Goal: Transaction & Acquisition: Purchase product/service

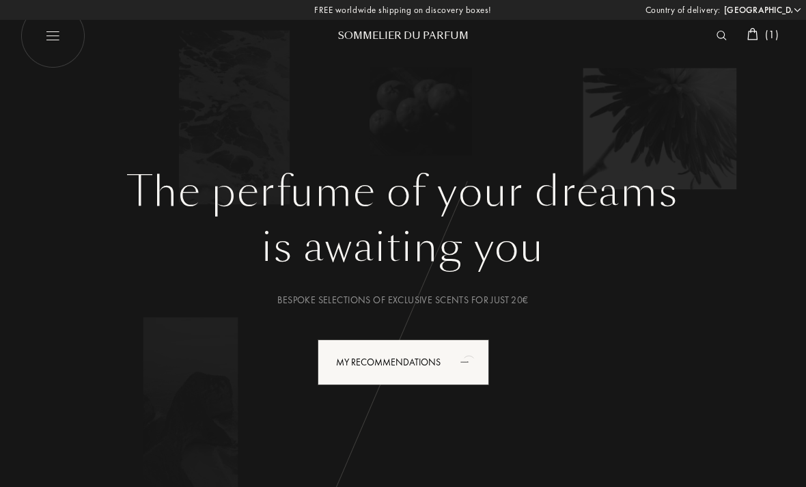
select select "DE"
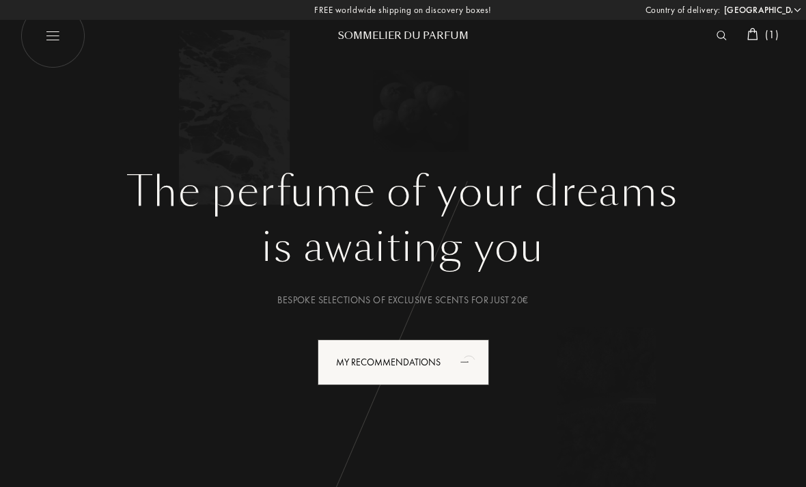
select select "DE"
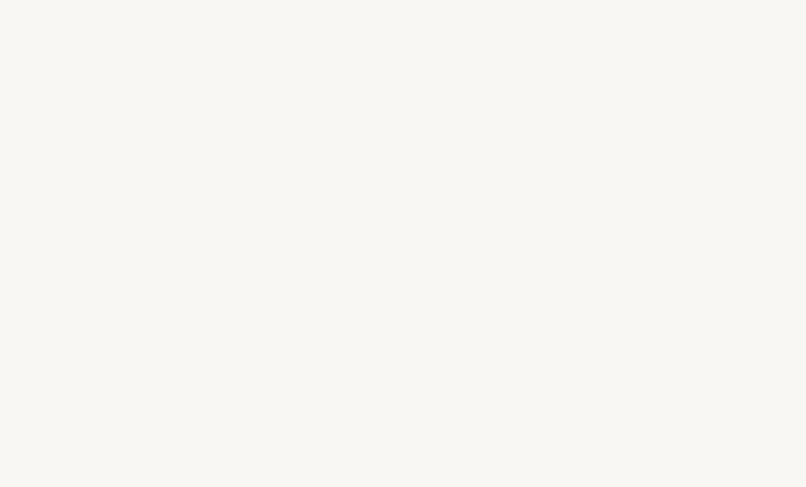
select select "DE"
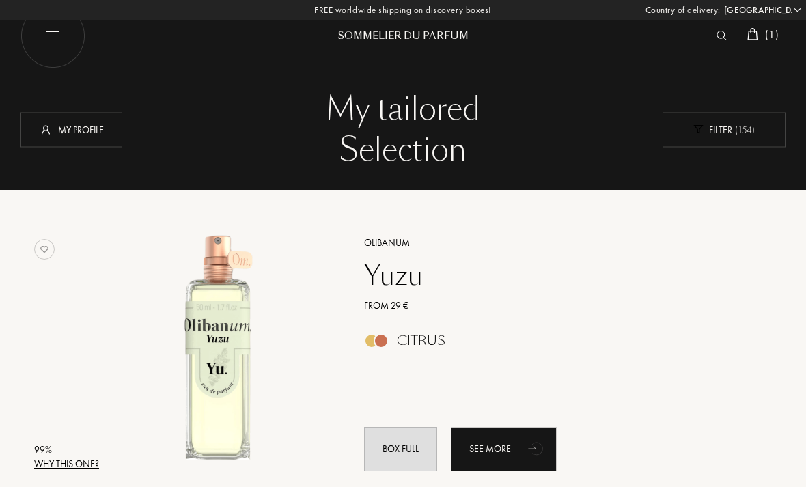
click at [724, 136] on div "Filter ( 154 )" at bounding box center [723, 129] width 123 height 35
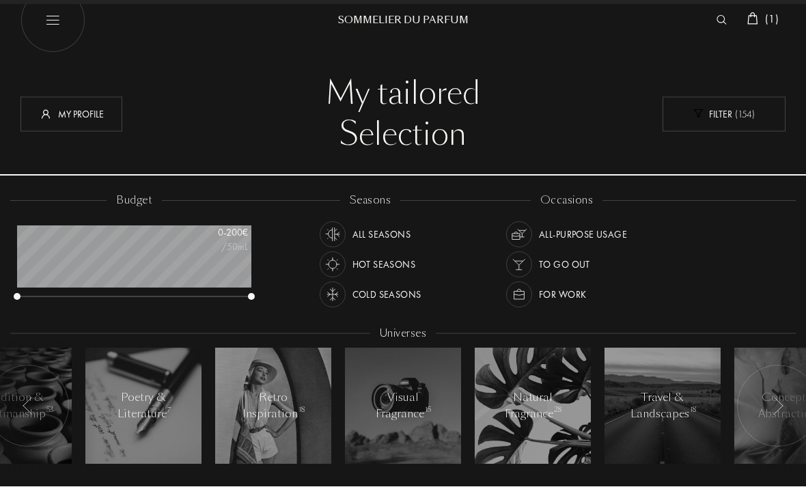
scroll to position [16, 0]
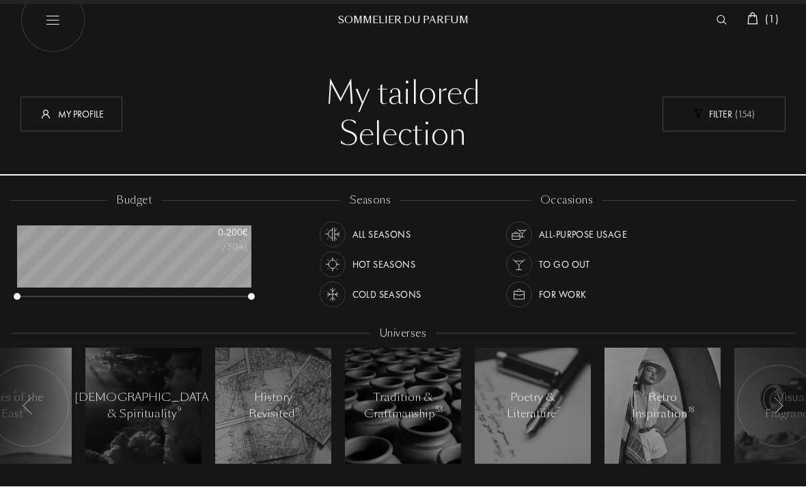
click at [773, 404] on img at bounding box center [777, 406] width 11 height 18
click at [401, 297] on div "Cold Seasons" at bounding box center [386, 294] width 69 height 26
click at [524, 298] on img at bounding box center [518, 294] width 19 height 19
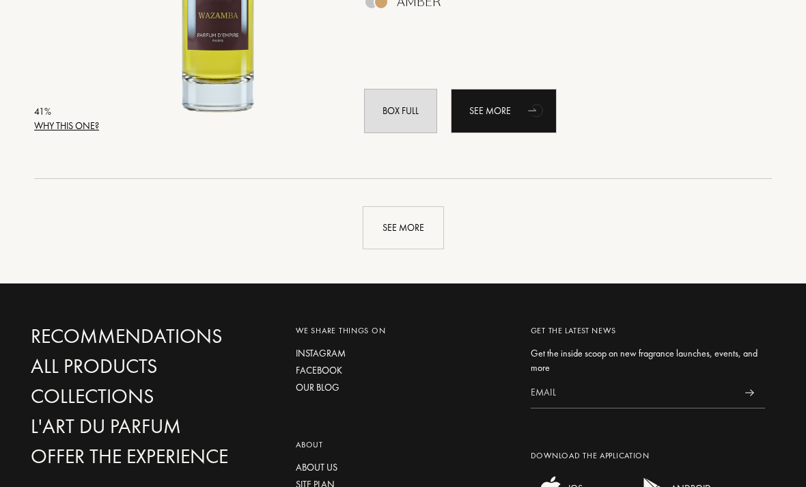
scroll to position [3584, 0]
click at [403, 228] on div "See more" at bounding box center [403, 227] width 81 height 43
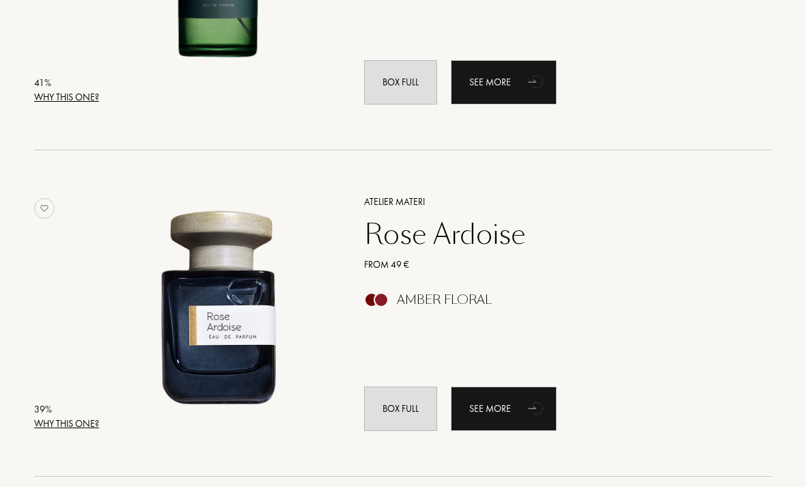
scroll to position [3937, 0]
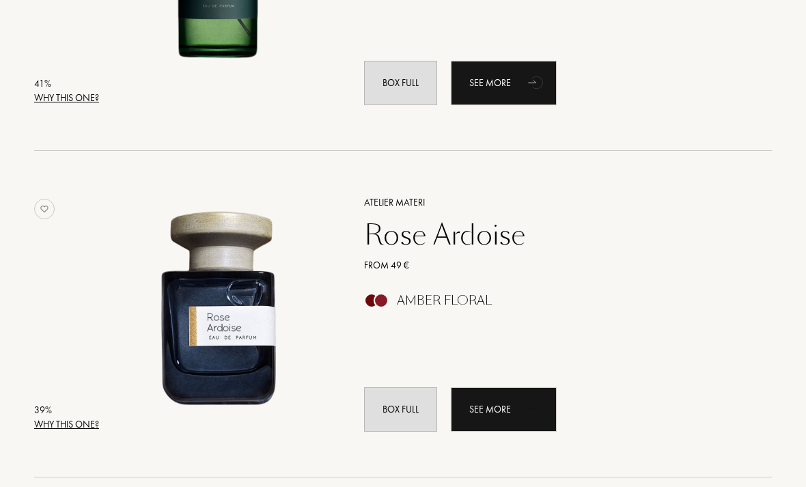
click at [520, 410] on div "See more" at bounding box center [504, 409] width 106 height 44
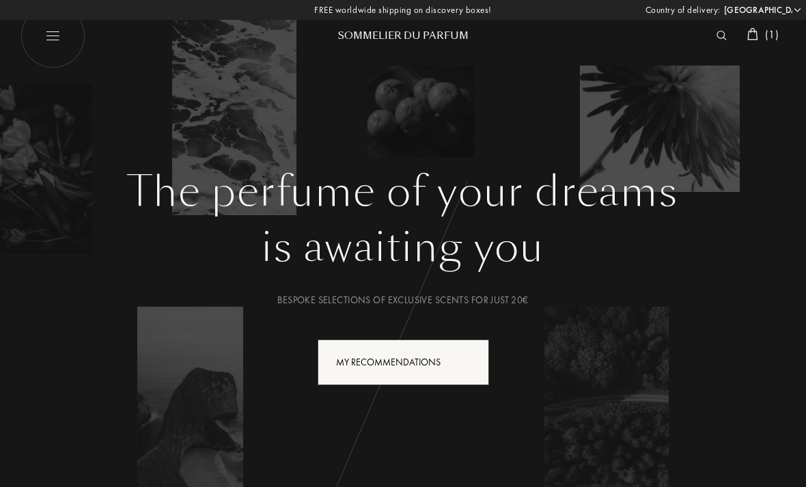
select select "DE"
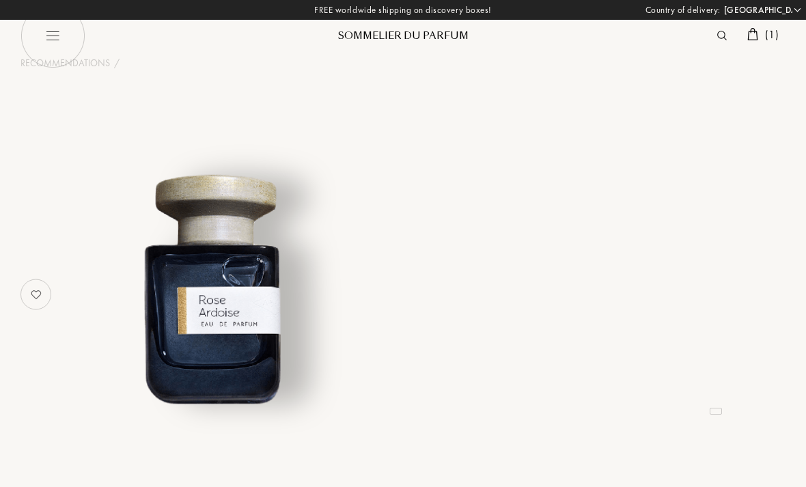
select select "DE"
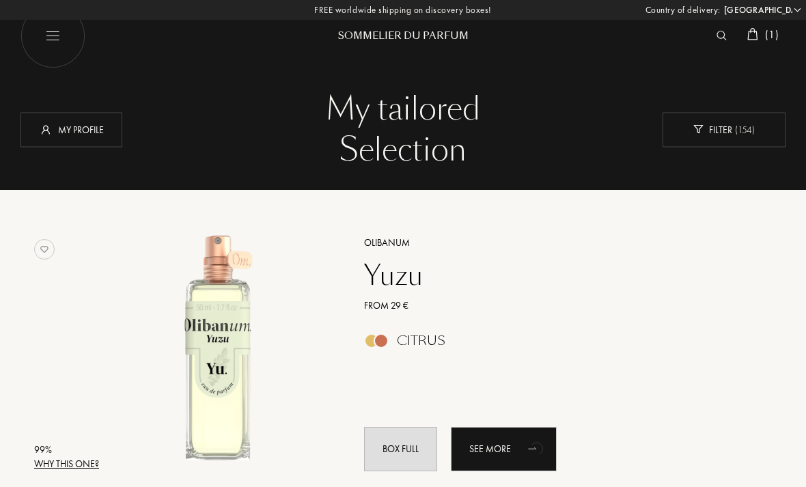
select select "DE"
click at [54, 46] on img at bounding box center [52, 35] width 65 height 65
select select "DE"
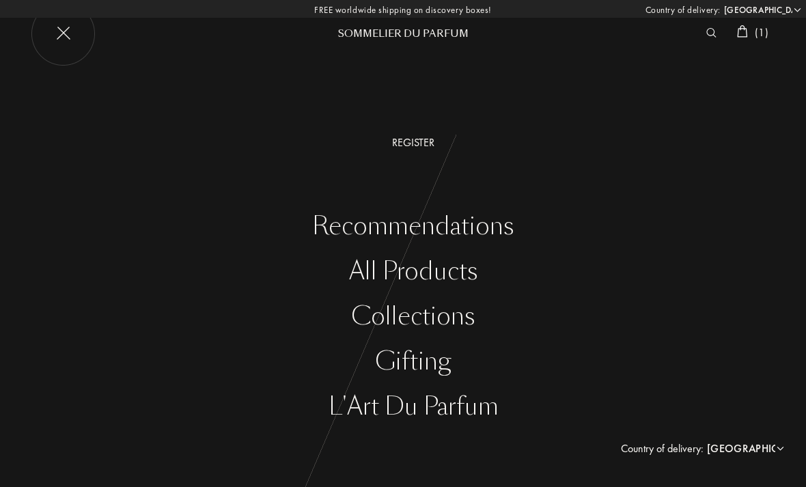
click at [453, 315] on div "Collections" at bounding box center [412, 317] width 785 height 28
click at [451, 268] on div "All products" at bounding box center [412, 271] width 785 height 28
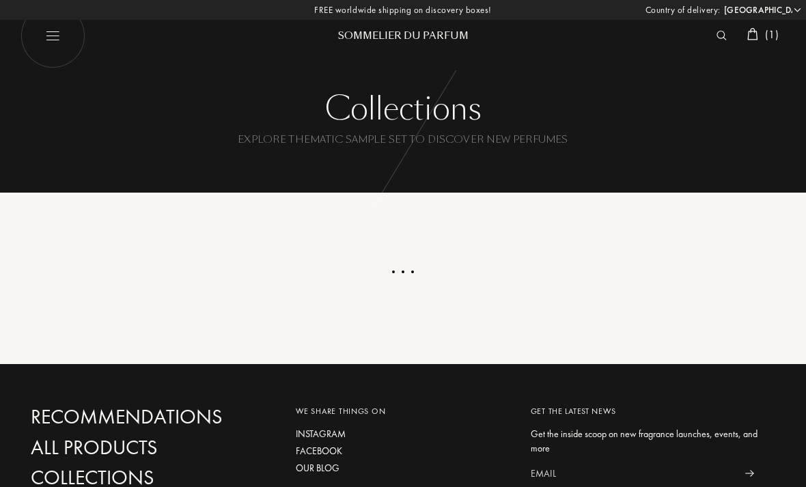
select select "DE"
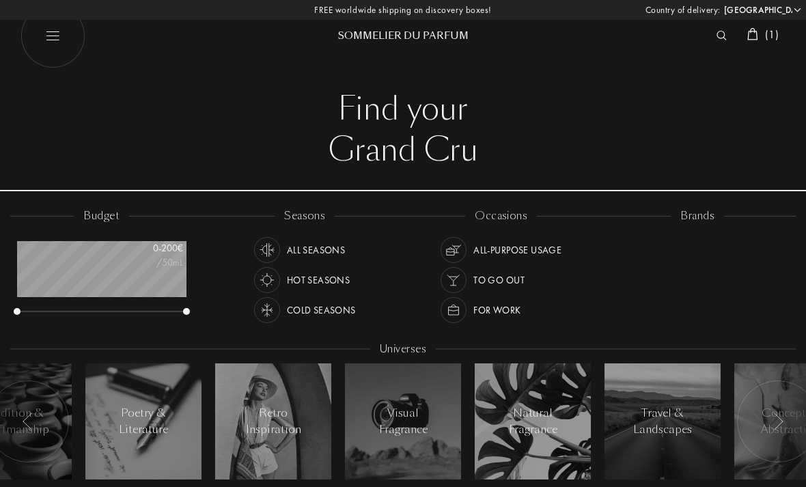
select select "DE"
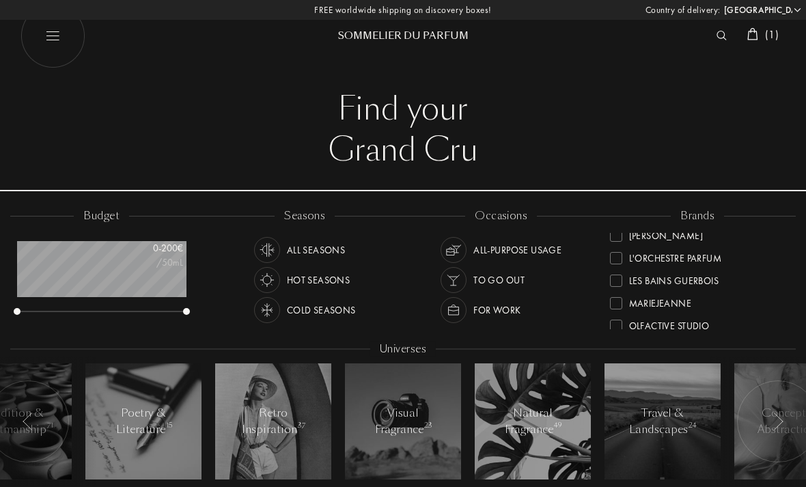
scroll to position [318, 0]
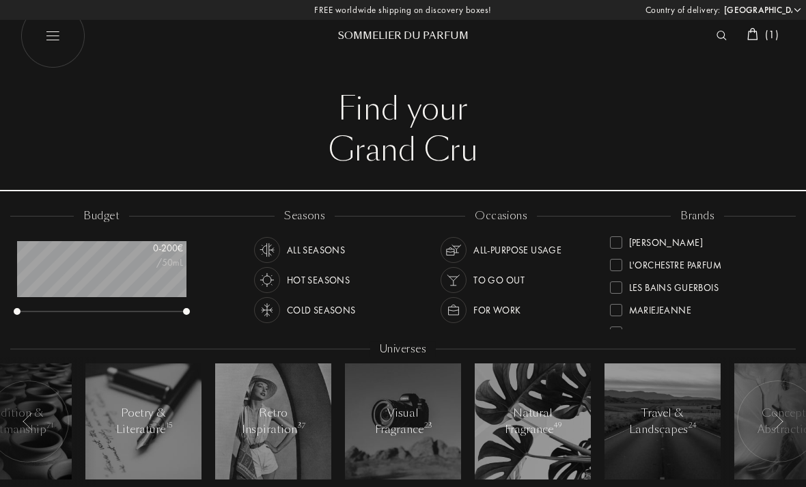
click at [613, 263] on div at bounding box center [616, 265] width 12 height 12
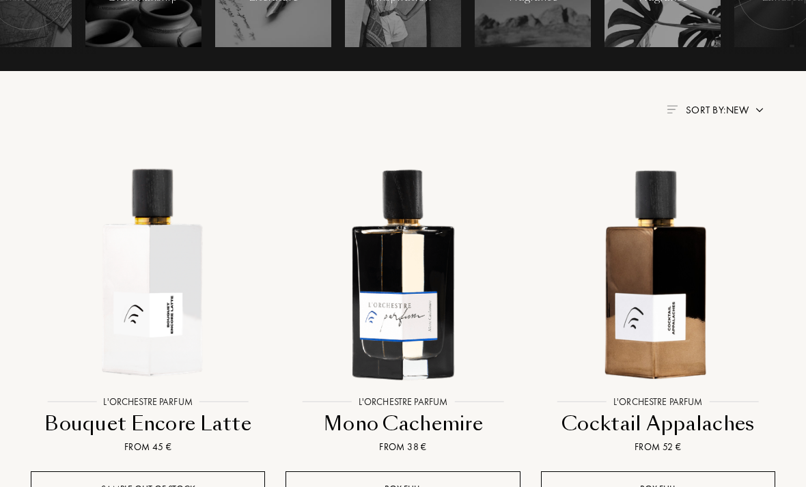
scroll to position [433, 0]
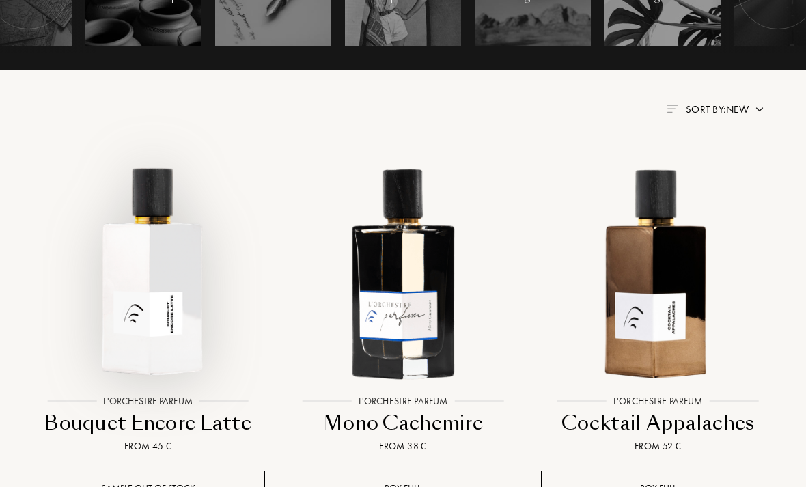
click at [165, 277] on img at bounding box center [147, 270] width 229 height 229
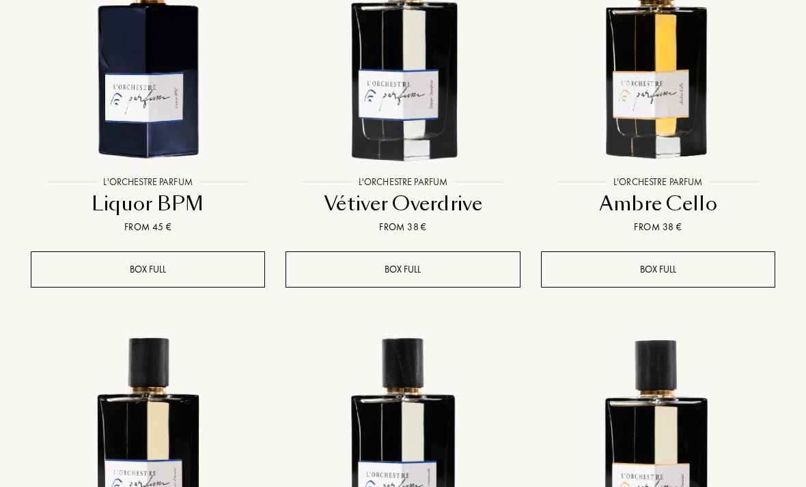
scroll to position [1041, 0]
click at [717, 270] on div "Box full" at bounding box center [658, 269] width 234 height 36
click at [658, 270] on div "Box full" at bounding box center [658, 269] width 234 height 36
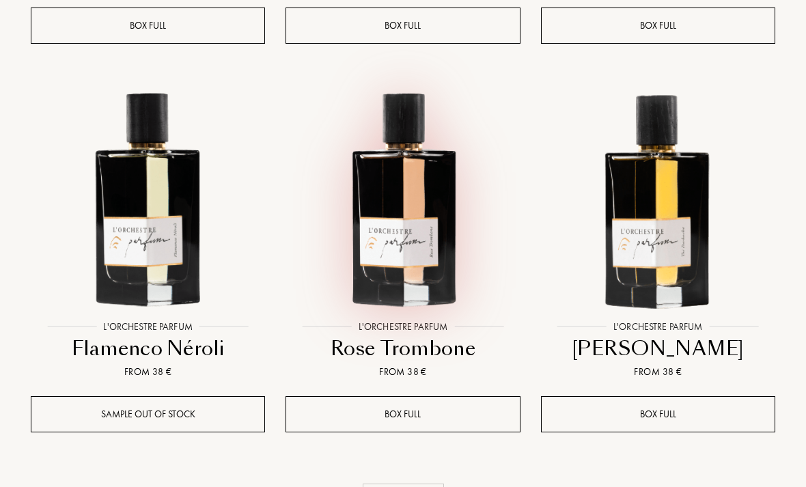
scroll to position [1673, 0]
click at [423, 227] on img at bounding box center [402, 197] width 229 height 229
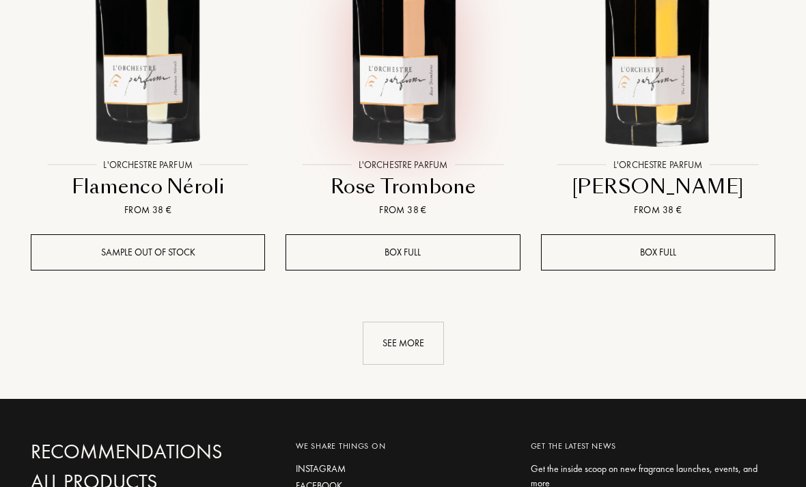
scroll to position [1834, 0]
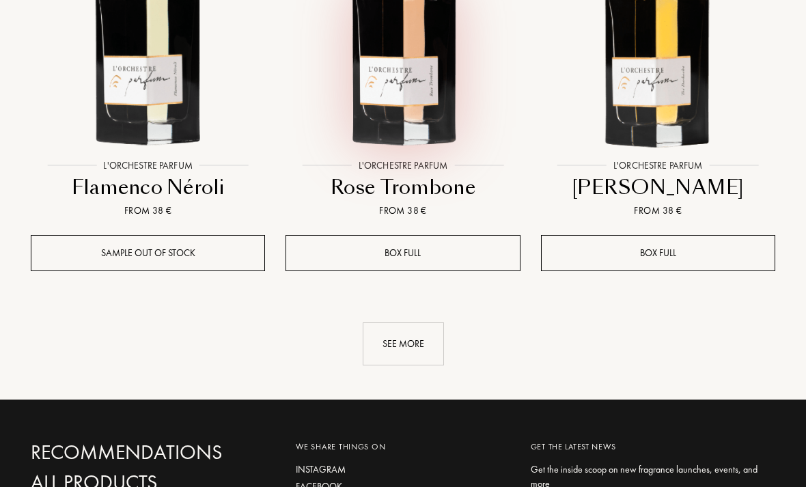
click at [416, 329] on div "See more" at bounding box center [403, 343] width 81 height 43
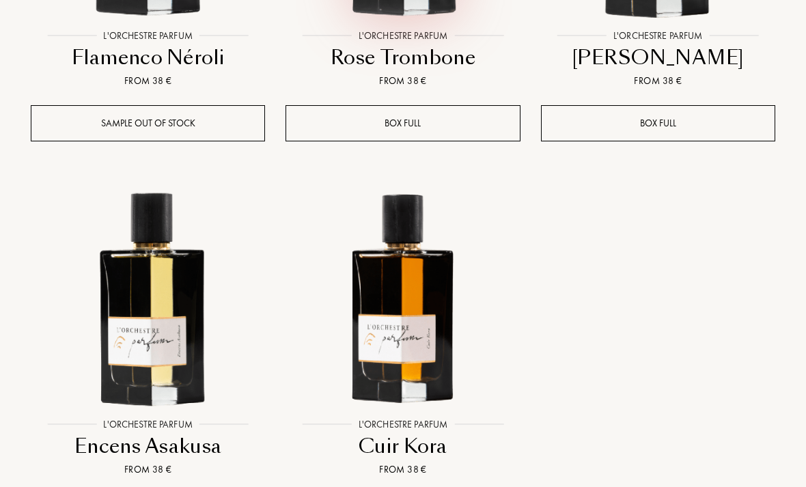
scroll to position [1964, 0]
click at [162, 340] on img at bounding box center [147, 294] width 229 height 229
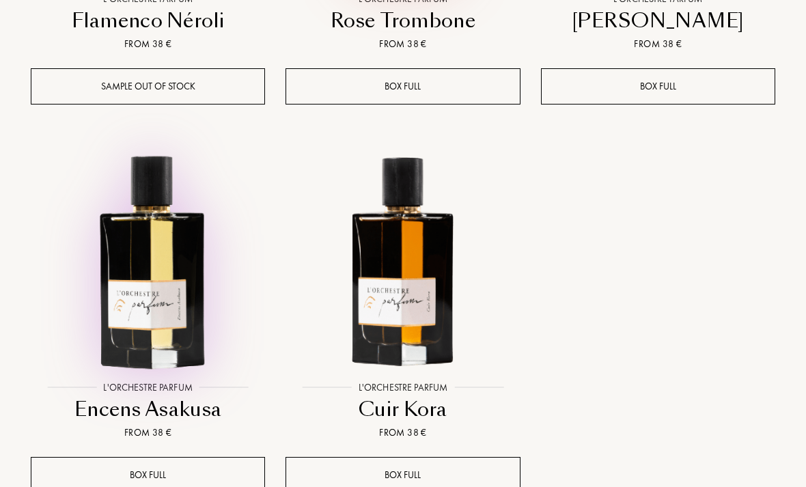
scroll to position [1999, 0]
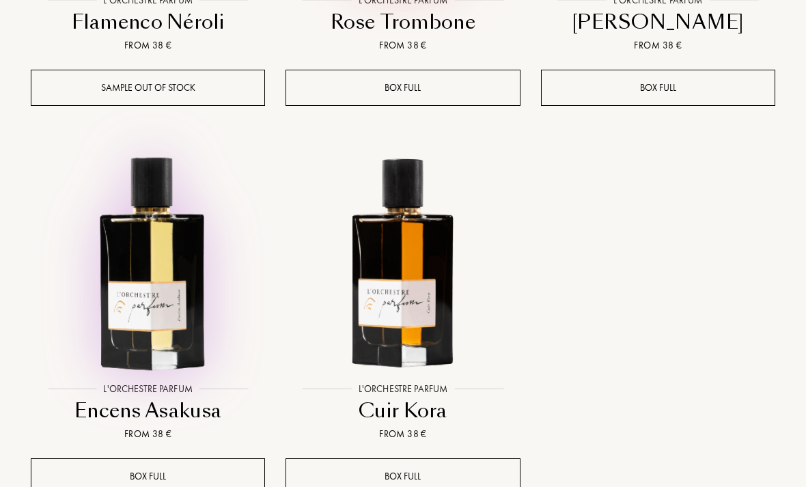
click at [447, 470] on div "Box full" at bounding box center [402, 476] width 234 height 36
click at [425, 296] on img at bounding box center [402, 259] width 229 height 229
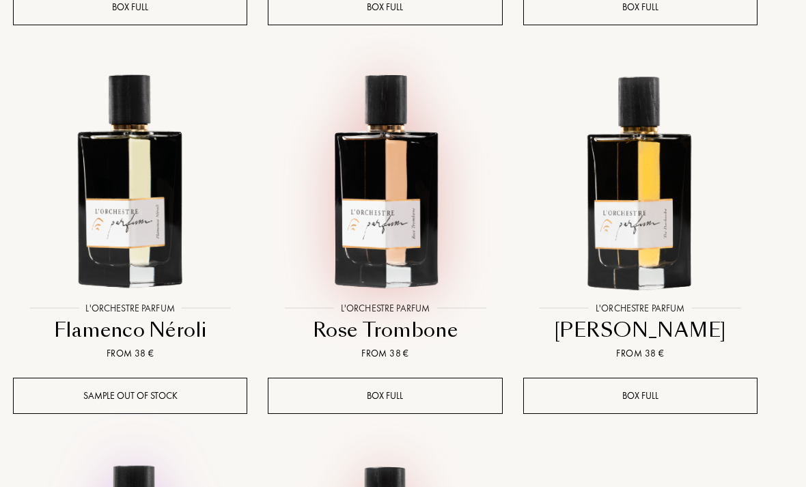
scroll to position [1691, 18]
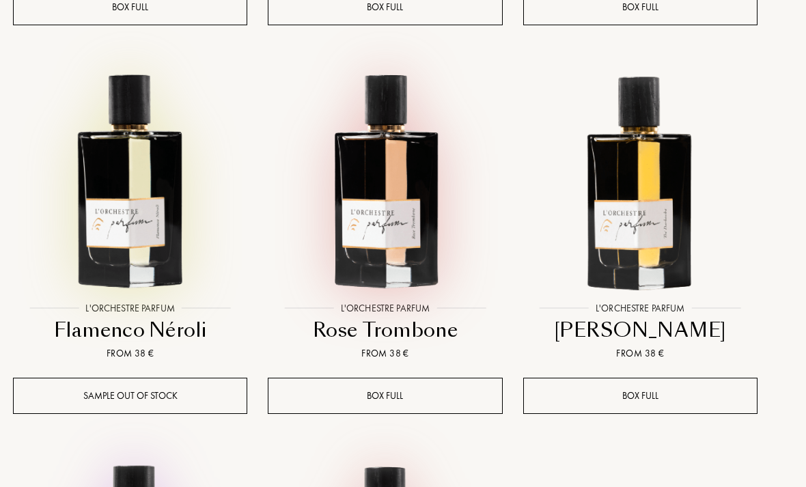
click at [144, 215] on img at bounding box center [130, 178] width 229 height 229
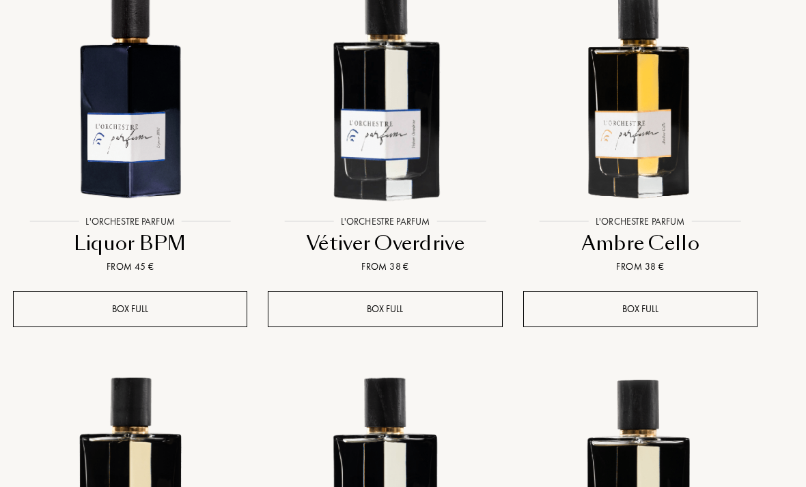
scroll to position [1001, 18]
click at [402, 155] on img at bounding box center [384, 91] width 229 height 229
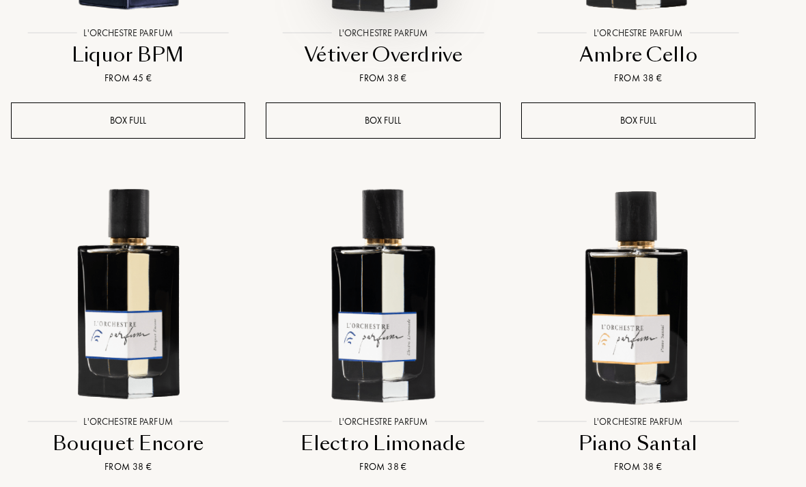
scroll to position [1190, 20]
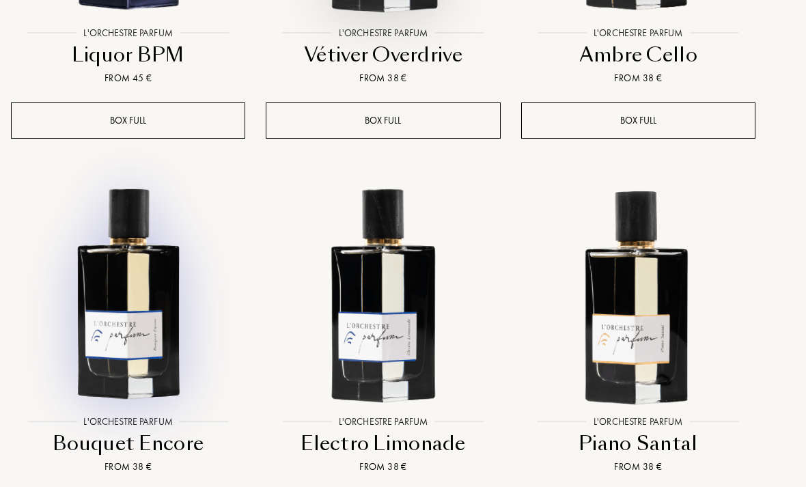
click at [127, 335] on img at bounding box center [128, 292] width 229 height 229
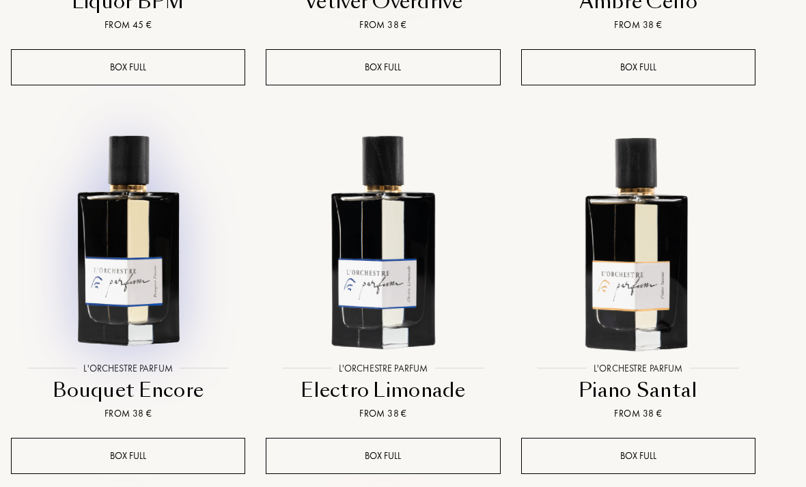
scroll to position [1243, 20]
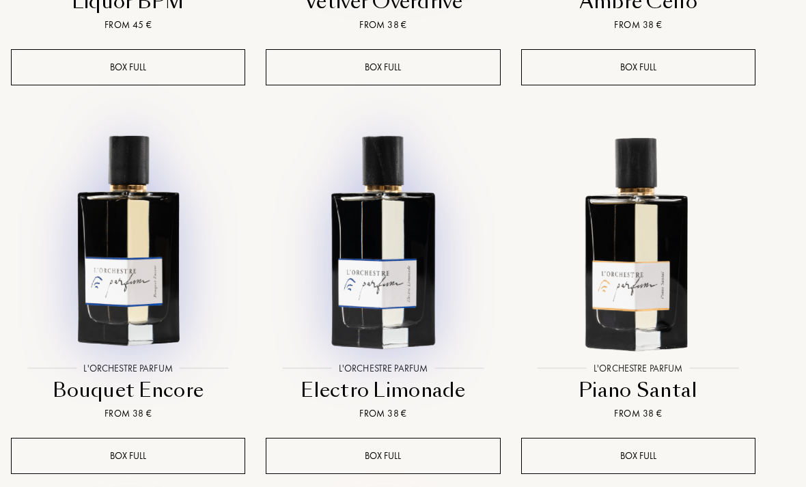
click at [392, 285] on img at bounding box center [382, 238] width 229 height 229
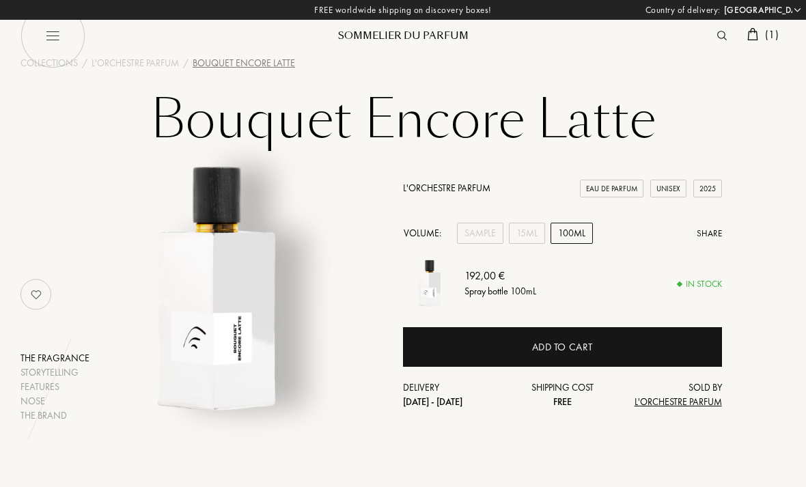
select select "DE"
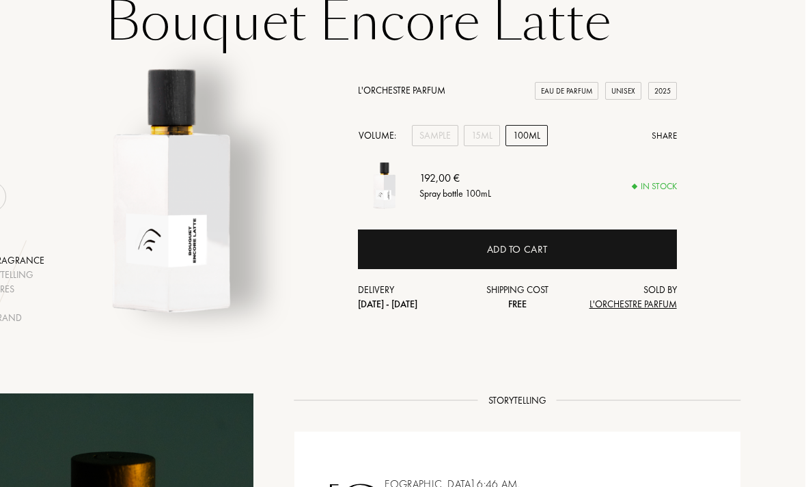
scroll to position [0, 44]
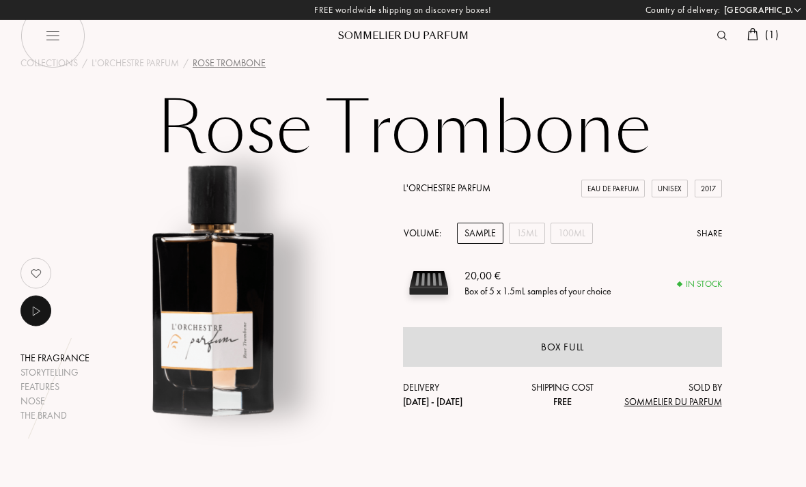
select select "DE"
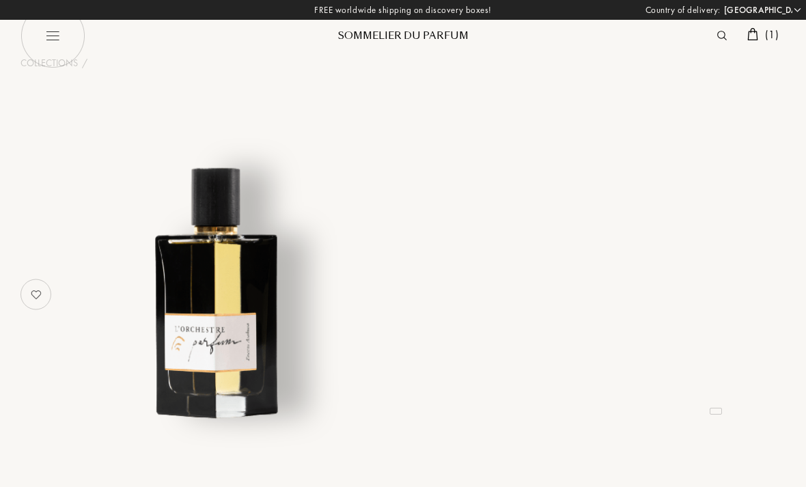
select select "DE"
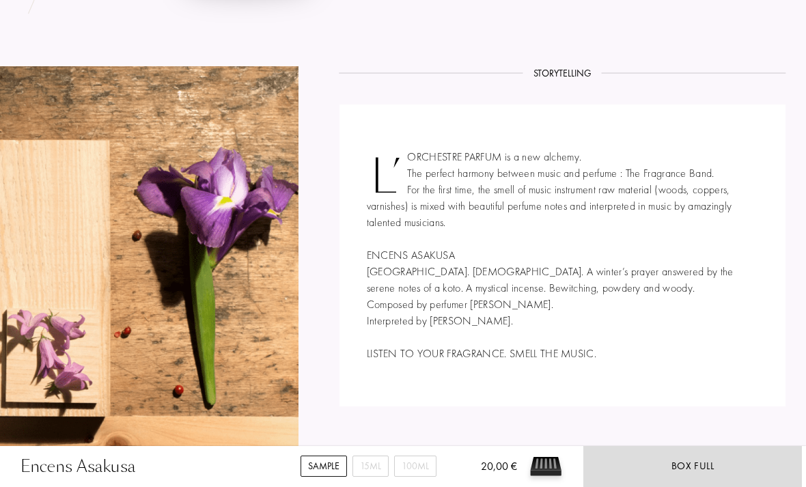
scroll to position [417, 0]
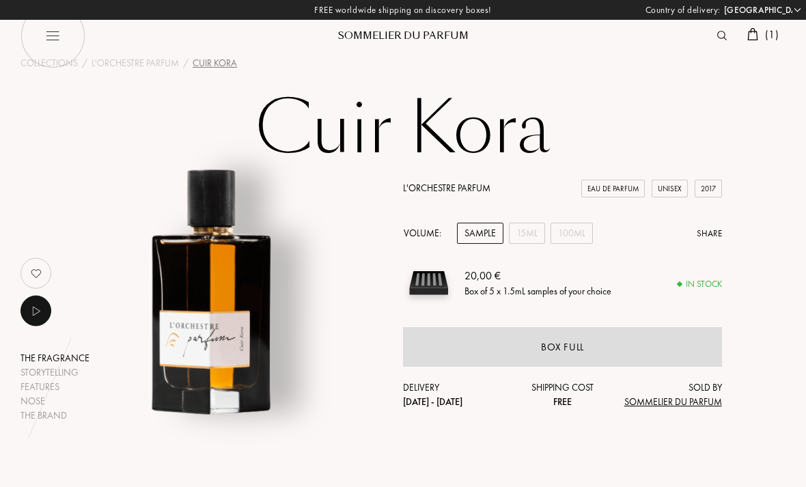
select select "DE"
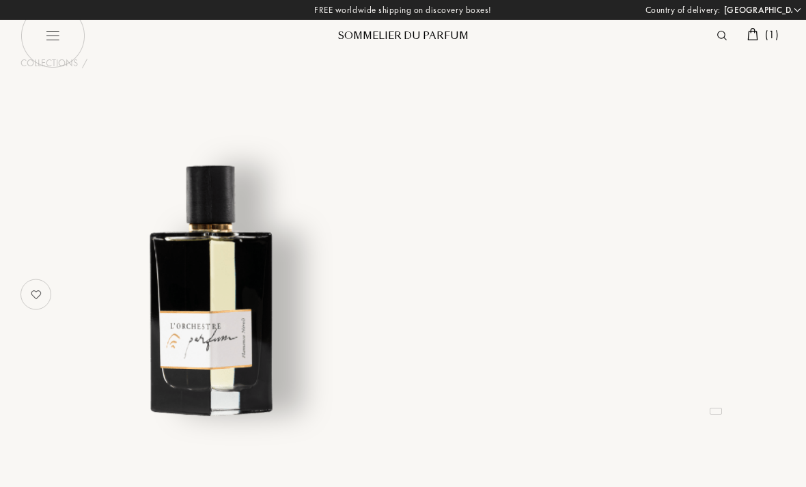
select select "DE"
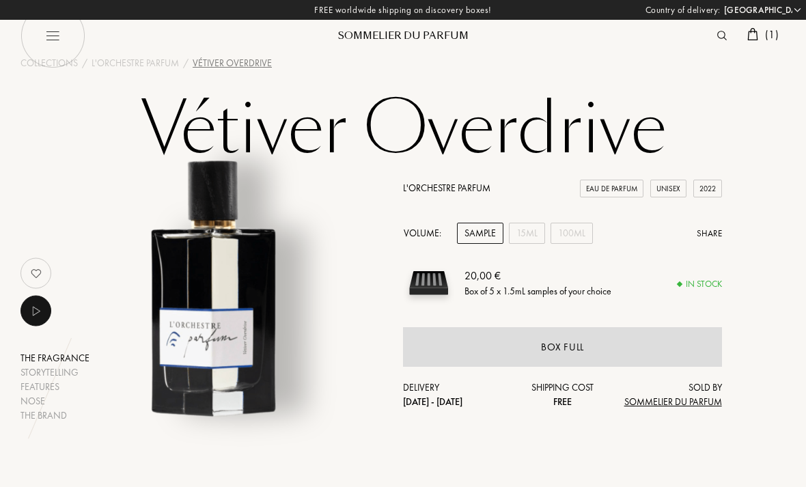
select select "DE"
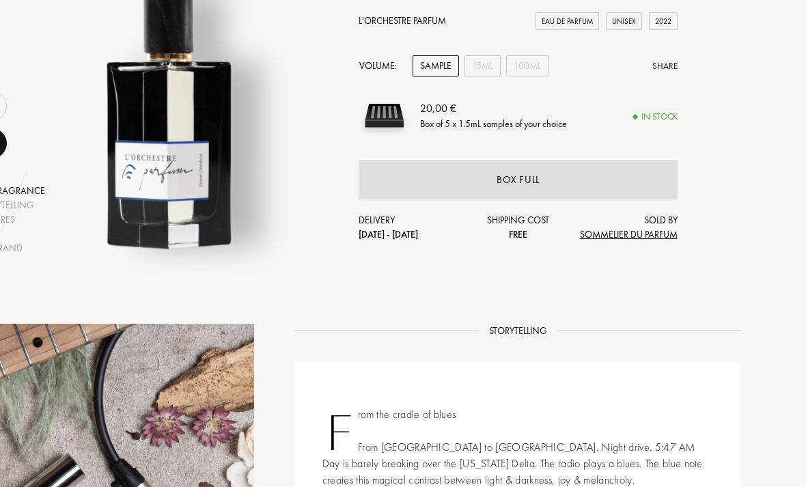
scroll to position [129, 44]
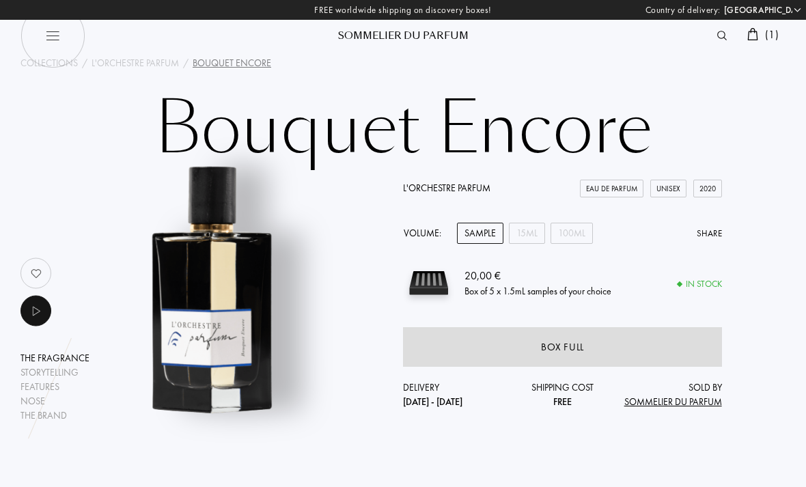
select select "DE"
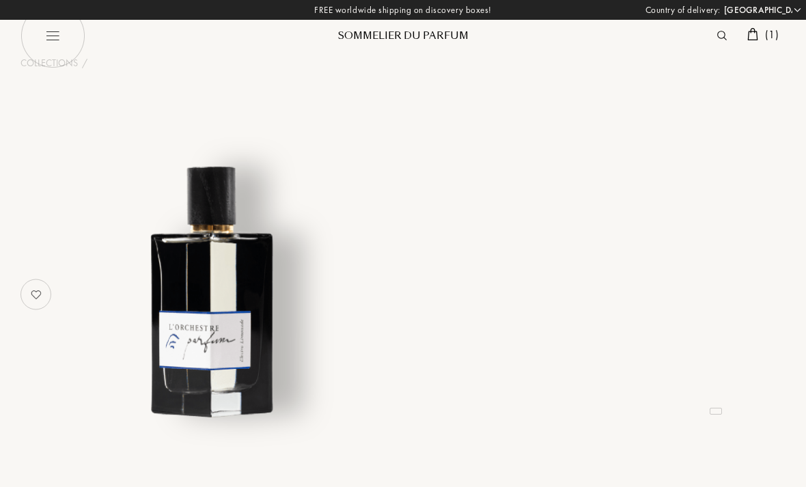
select select "DE"
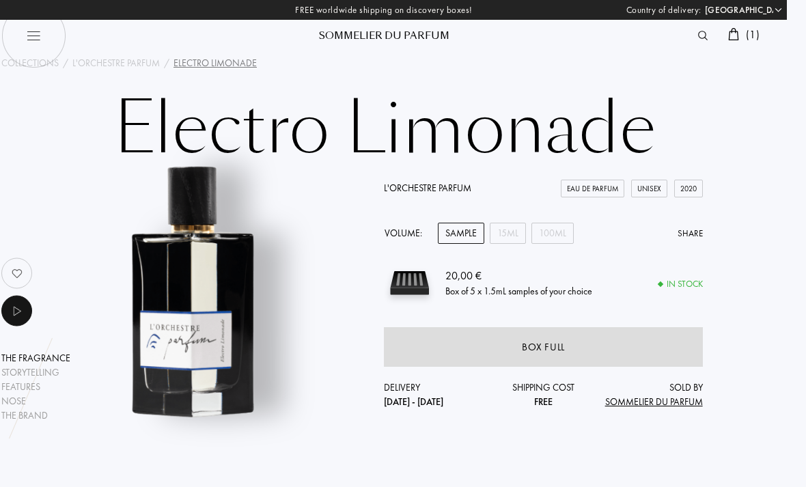
scroll to position [4, 18]
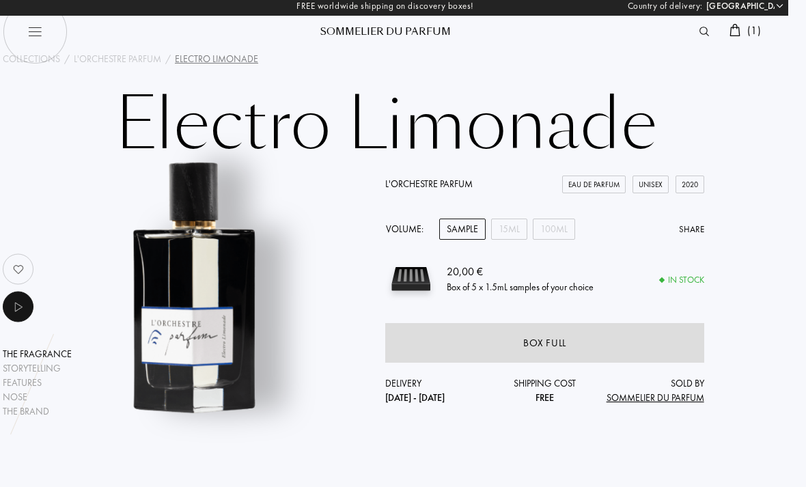
click at [735, 30] on img at bounding box center [734, 30] width 11 height 12
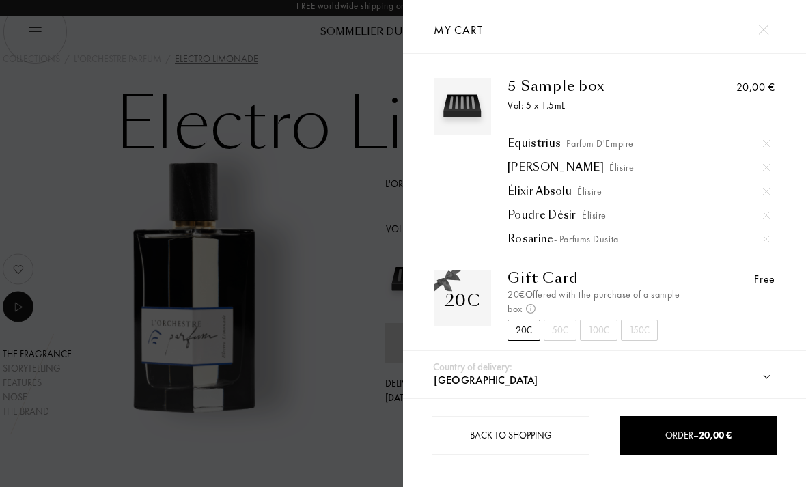
click at [597, 243] on span "- Parfums Dusita" at bounding box center [586, 239] width 65 height 12
click at [586, 221] on span "- Élisire" at bounding box center [591, 215] width 30 height 12
click at [613, 193] on div "Élixir Absolu - Élisire" at bounding box center [638, 191] width 262 height 14
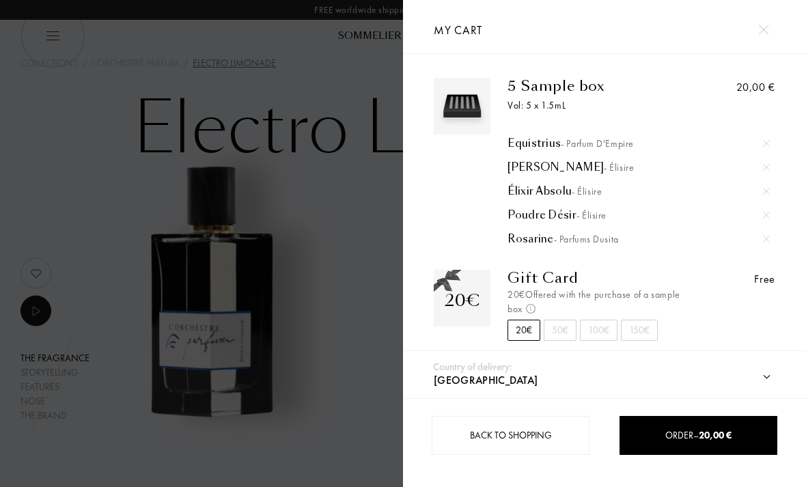
click at [606, 167] on span "- Élisire" at bounding box center [619, 167] width 30 height 12
click at [589, 138] on span "- Parfum d'Empire" at bounding box center [597, 143] width 73 height 12
click at [623, 171] on div "Jasmin Paradis - Élisire" at bounding box center [638, 167] width 262 height 14
click at [604, 167] on span "- Élisire" at bounding box center [619, 167] width 30 height 12
click at [768, 170] on img at bounding box center [766, 167] width 7 height 7
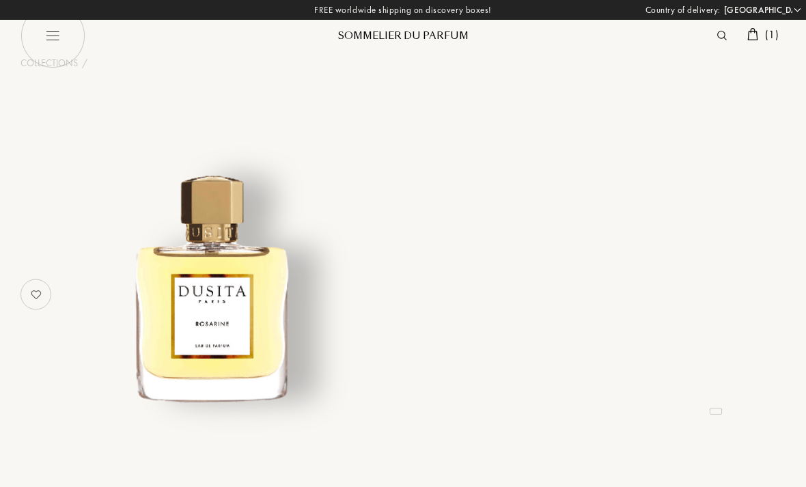
select select "DE"
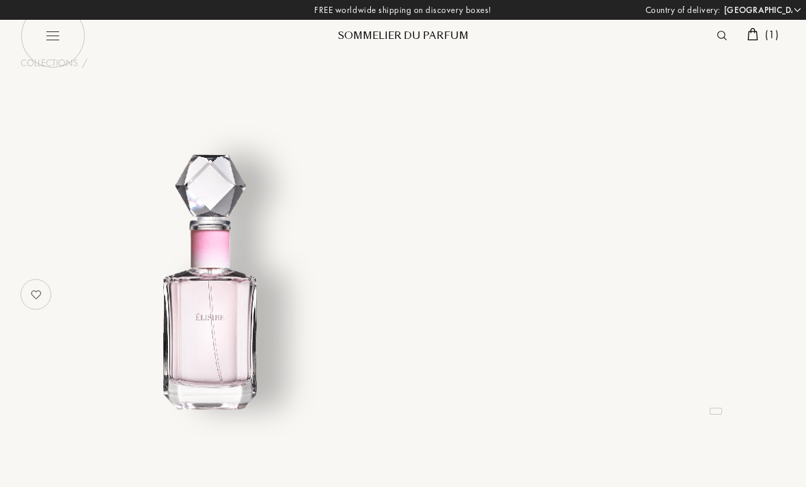
select select "DE"
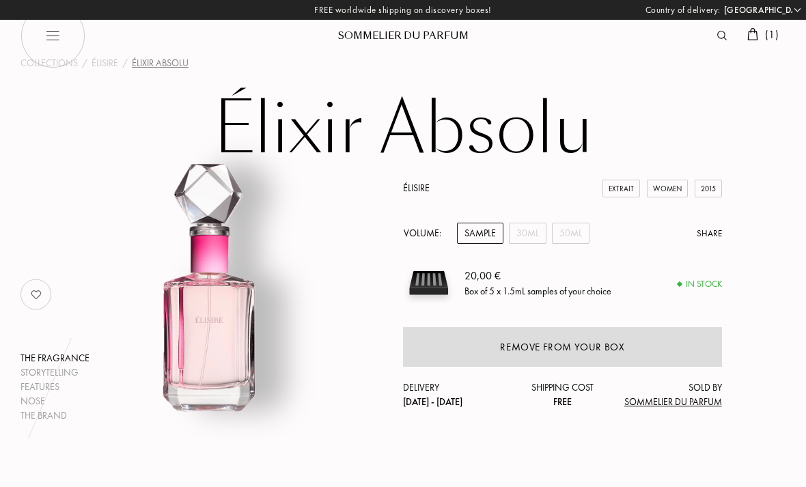
select select "DE"
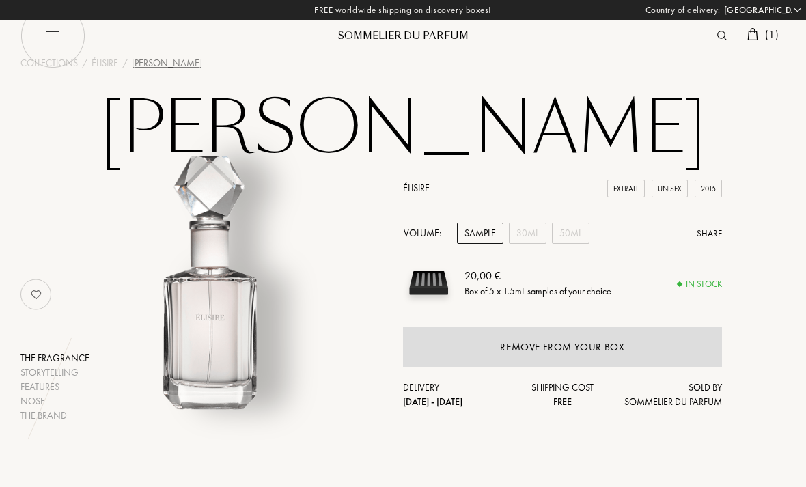
select select "DE"
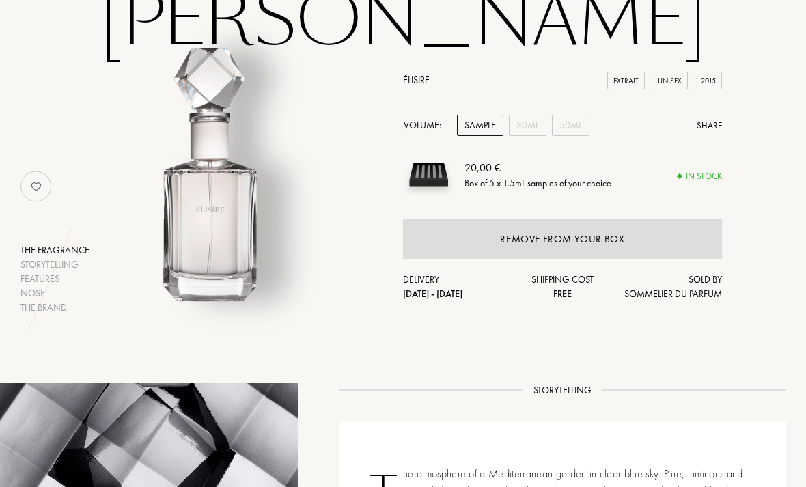
scroll to position [90, 0]
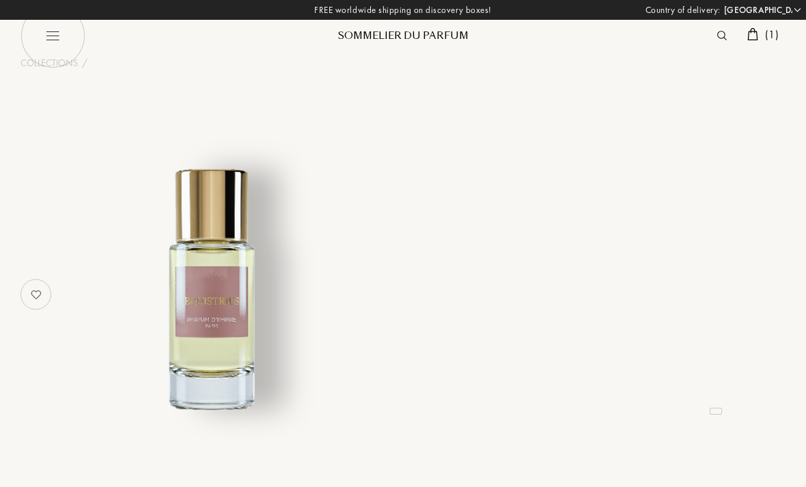
select select "DE"
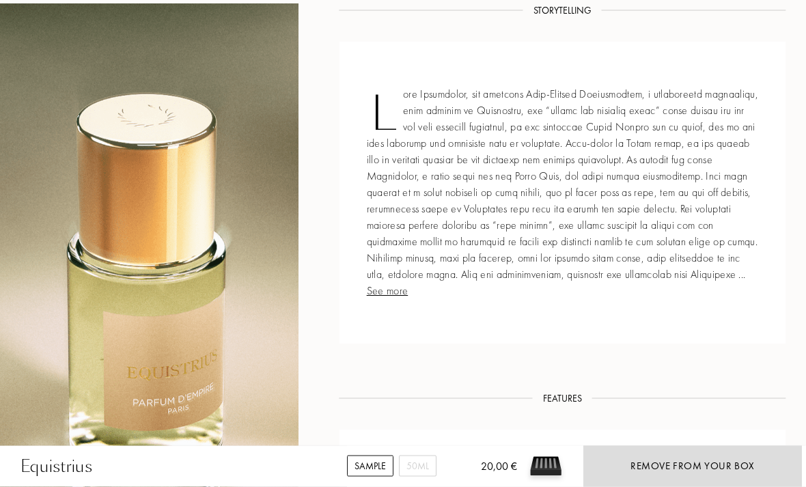
scroll to position [464, 0]
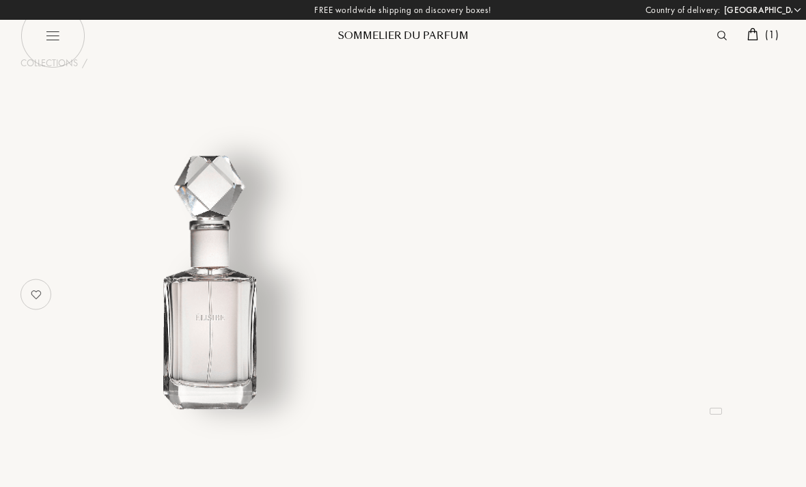
select select "DE"
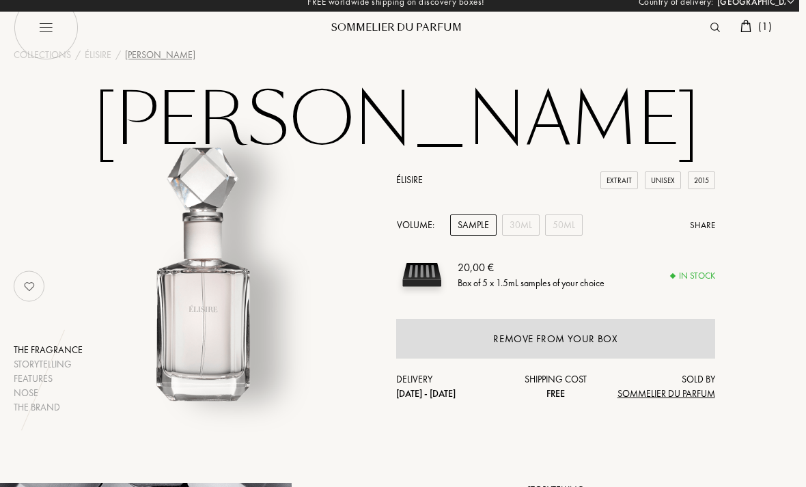
scroll to position [0, 6]
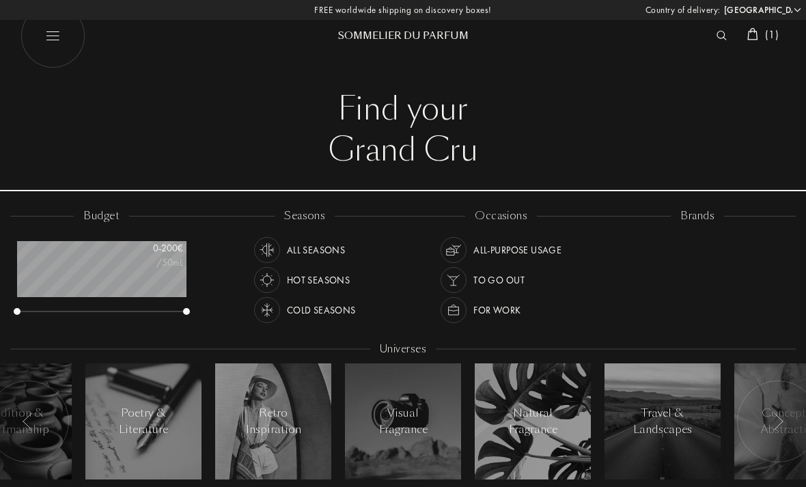
select select "DE"
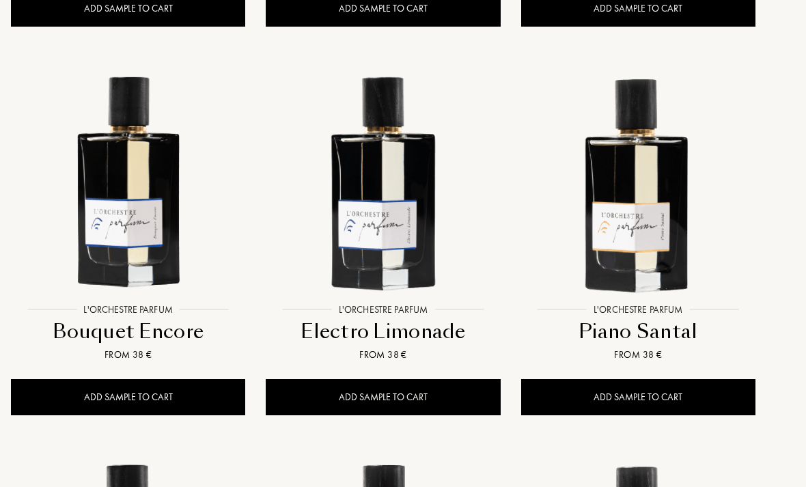
scroll to position [1302, 20]
click at [399, 398] on div "Add sample to cart" at bounding box center [383, 397] width 234 height 36
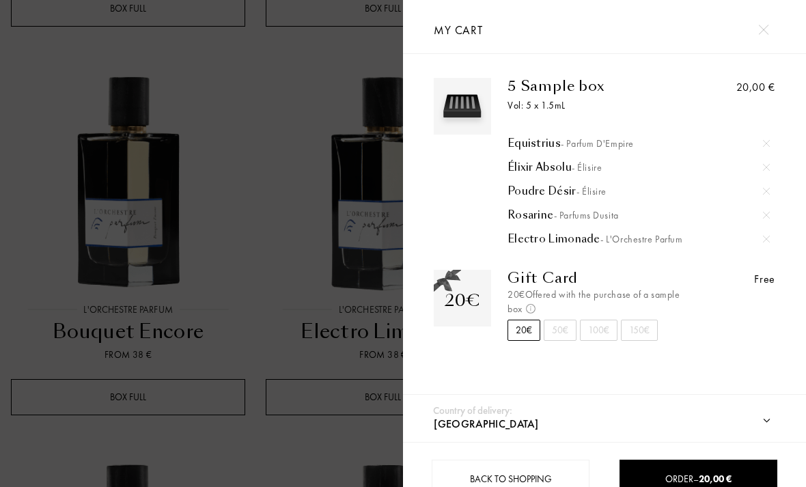
click at [758, 36] on div at bounding box center [763, 30] width 24 height 24
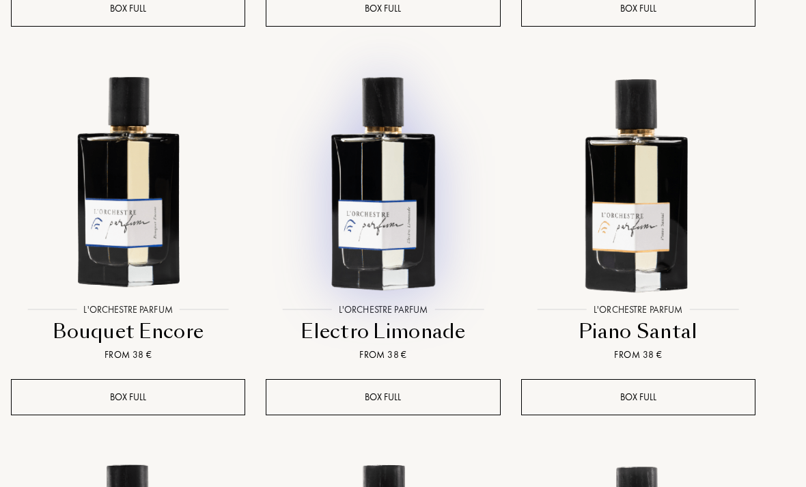
click at [390, 214] on img at bounding box center [382, 180] width 229 height 229
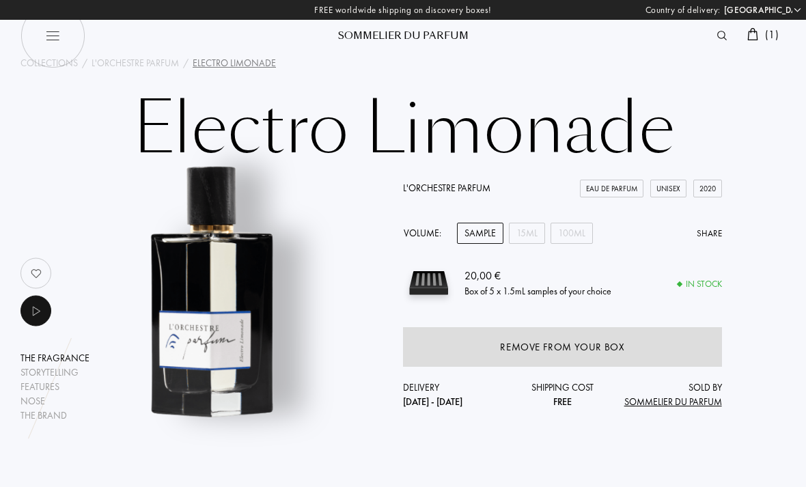
select select "DE"
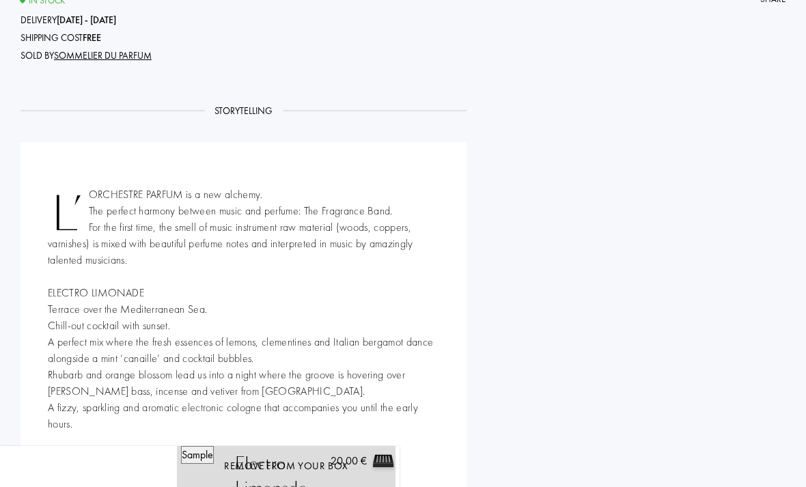
scroll to position [1400, 0]
